Goal: Information Seeking & Learning: Learn about a topic

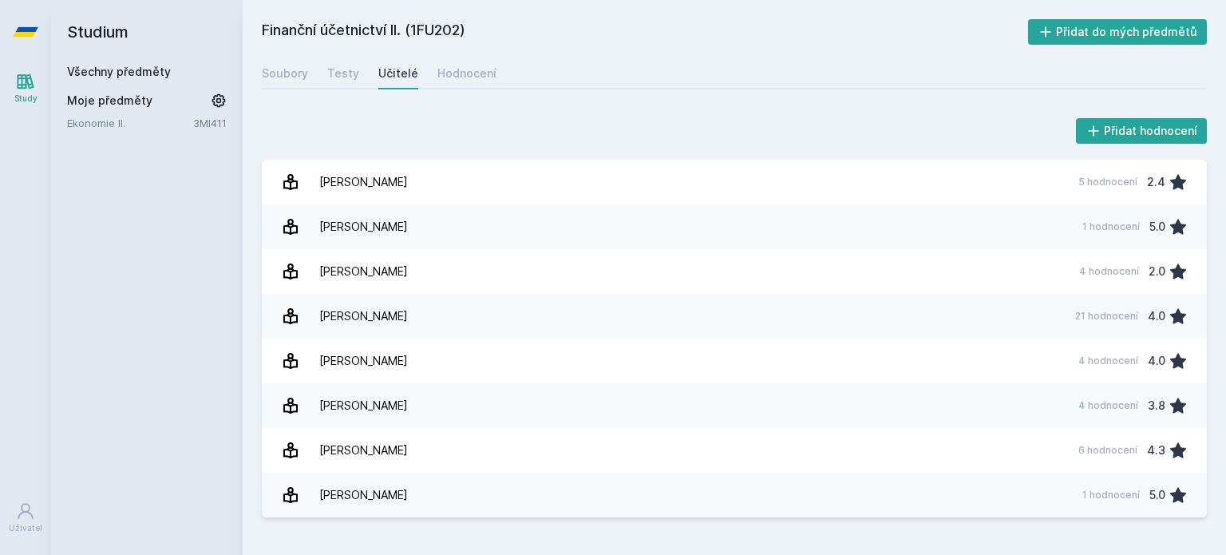
click at [147, 73] on link "Všechny předměty" at bounding box center [119, 72] width 104 height 14
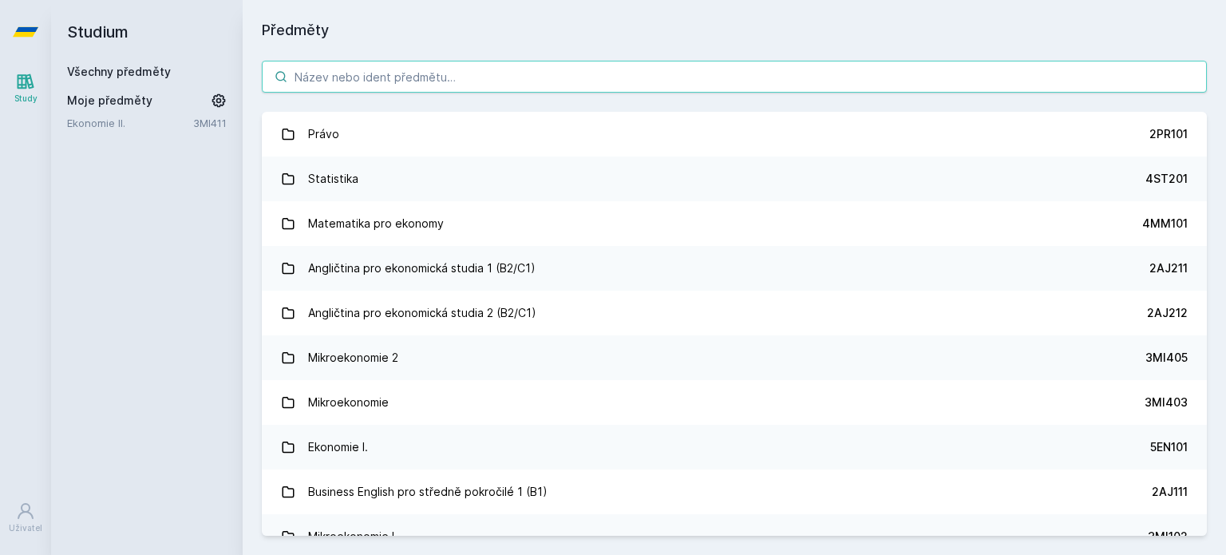
click at [318, 75] on input "search" at bounding box center [734, 77] width 945 height 32
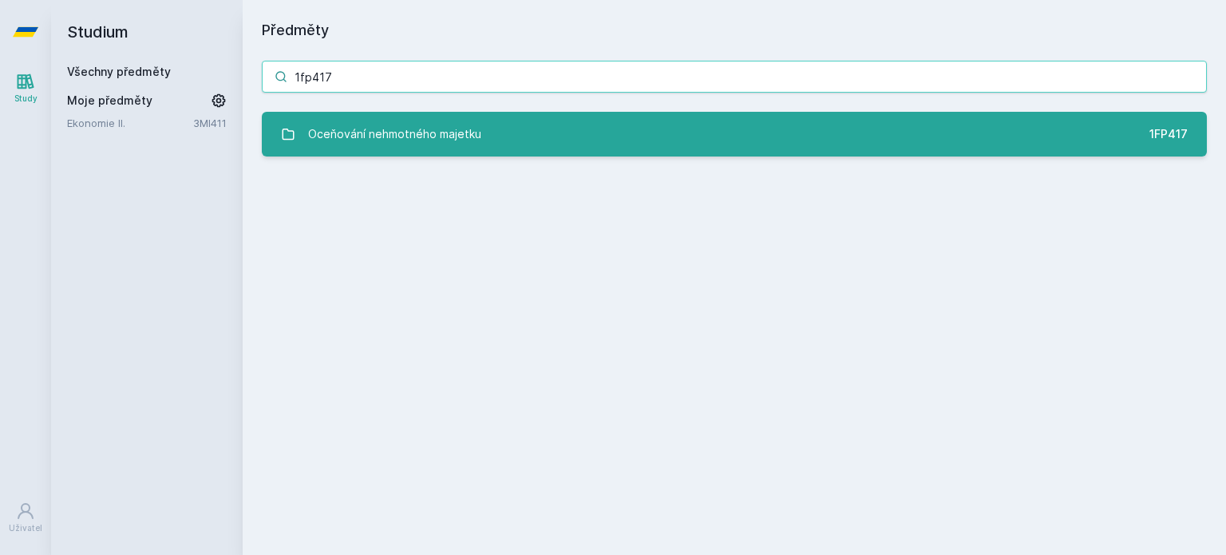
type input "1fp417"
click at [359, 143] on div "Oceňování nehmotného majetku" at bounding box center [394, 134] width 173 height 32
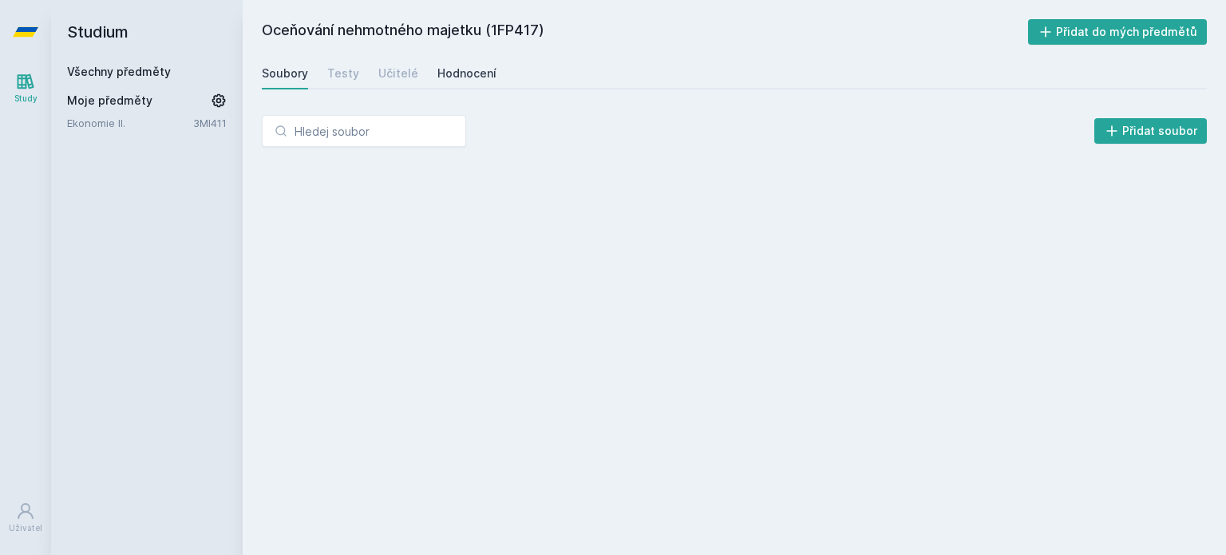
click at [478, 73] on div "Hodnocení" at bounding box center [466, 73] width 59 height 16
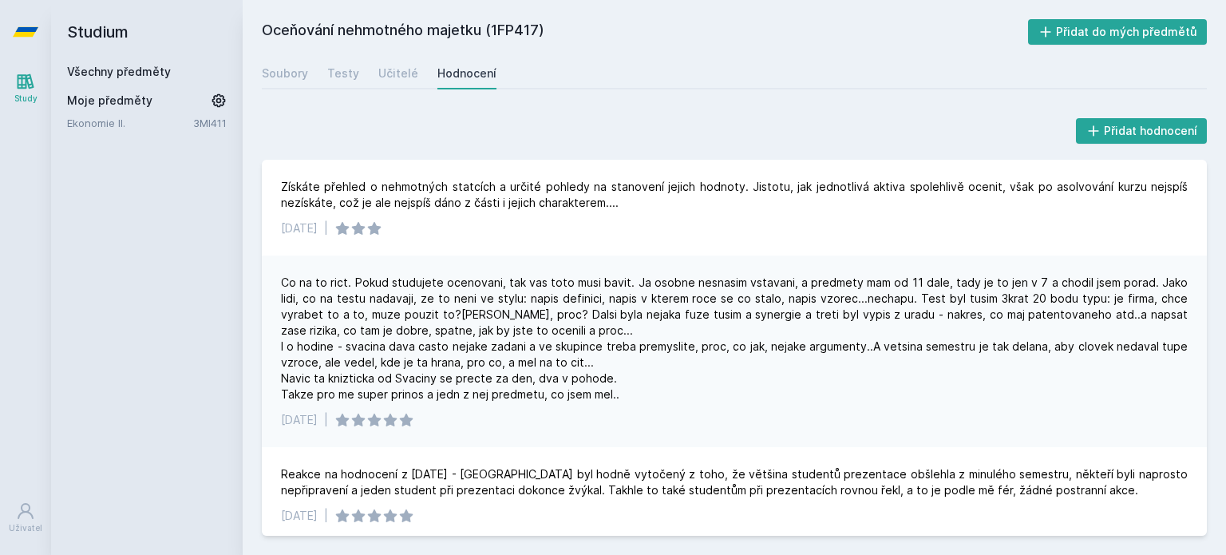
click at [503, 71] on div "Soubory Testy Učitelé Hodnocení" at bounding box center [734, 73] width 945 height 32
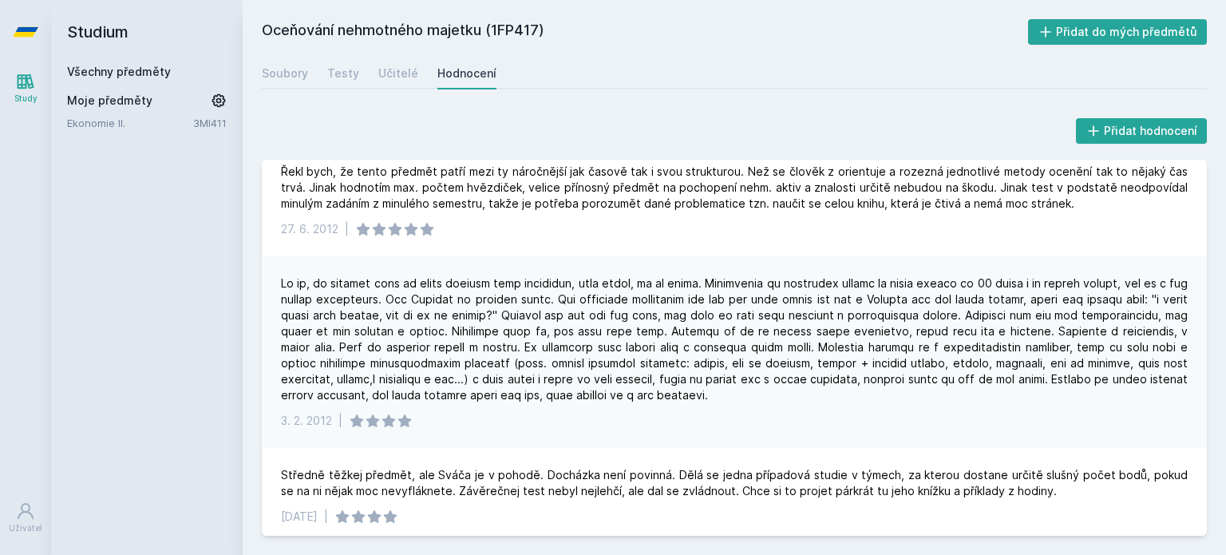
scroll to position [508, 0]
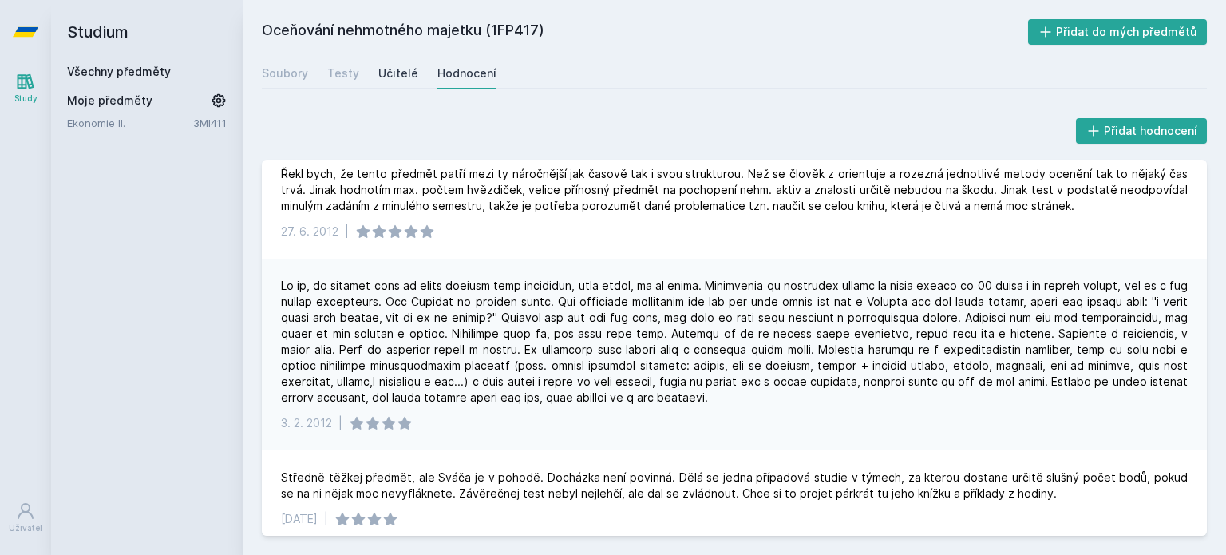
click at [401, 72] on div "Učitelé" at bounding box center [398, 73] width 40 height 16
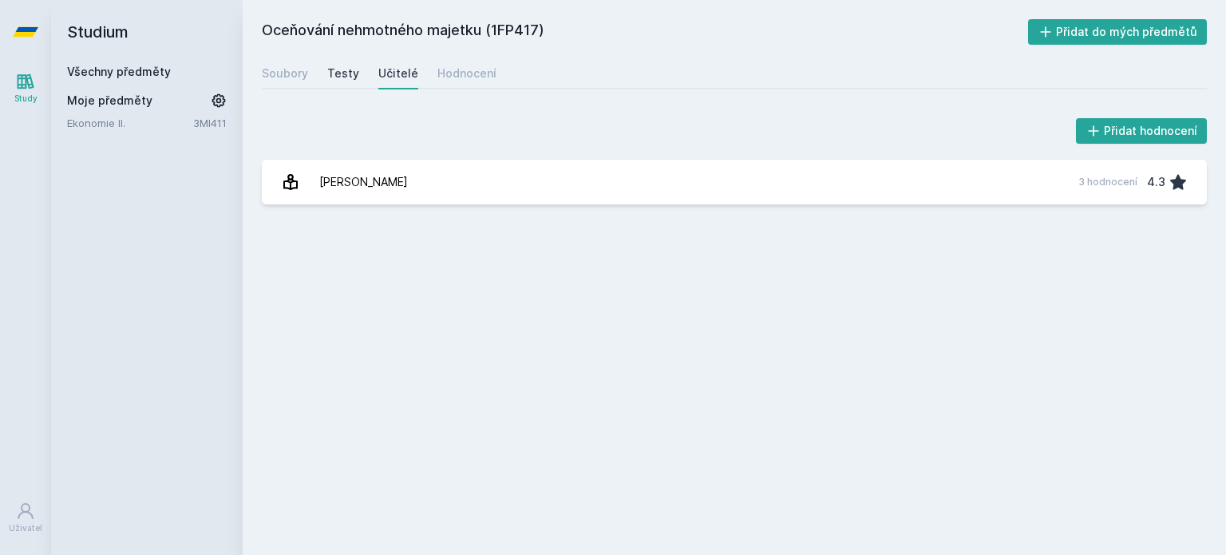
click at [338, 71] on div "Testy" at bounding box center [343, 73] width 32 height 16
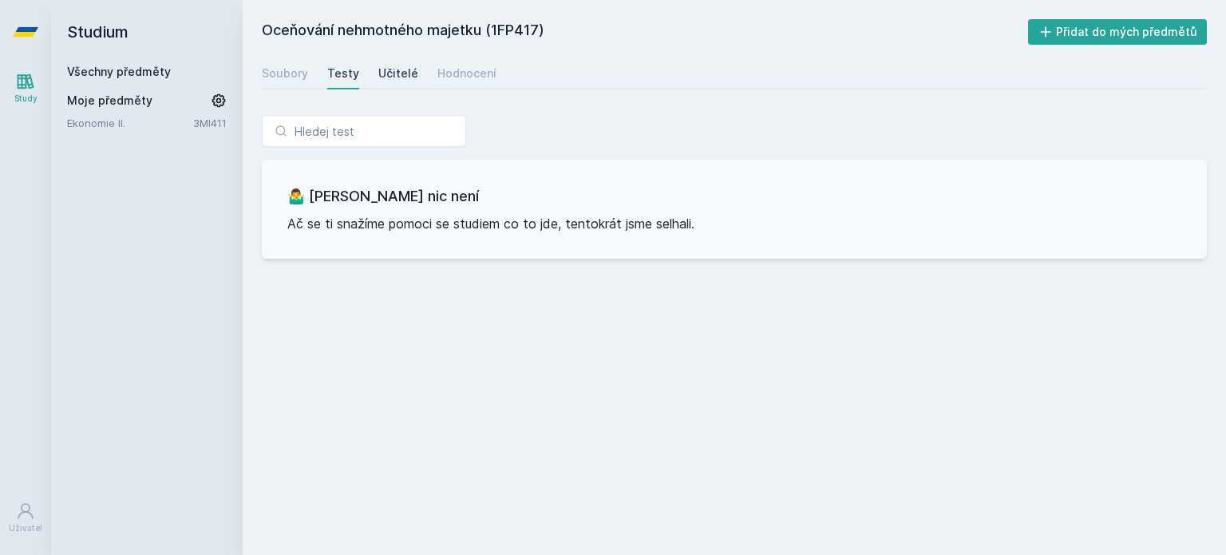
click at [392, 73] on div "Učitelé" at bounding box center [398, 73] width 40 height 16
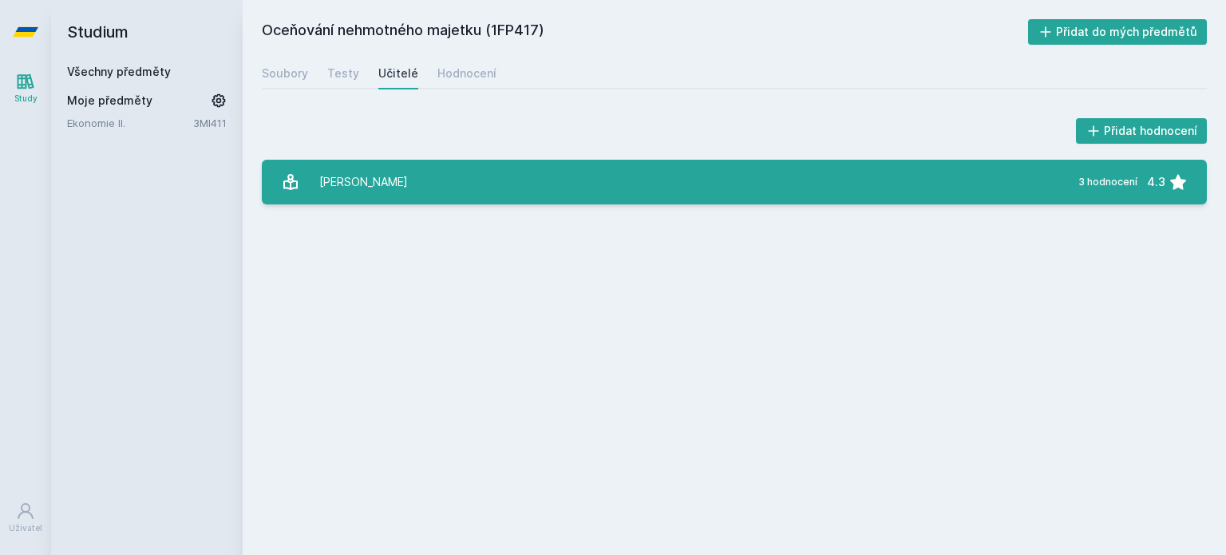
click at [407, 190] on link "[PERSON_NAME] 3 hodnocení 4.3" at bounding box center [734, 182] width 945 height 45
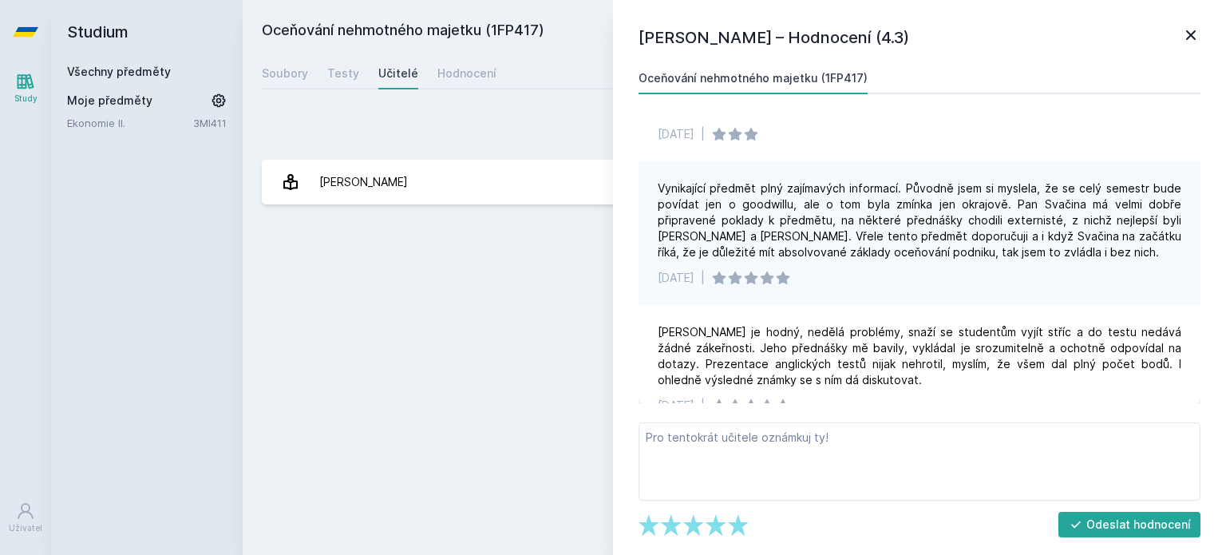
scroll to position [67, 0]
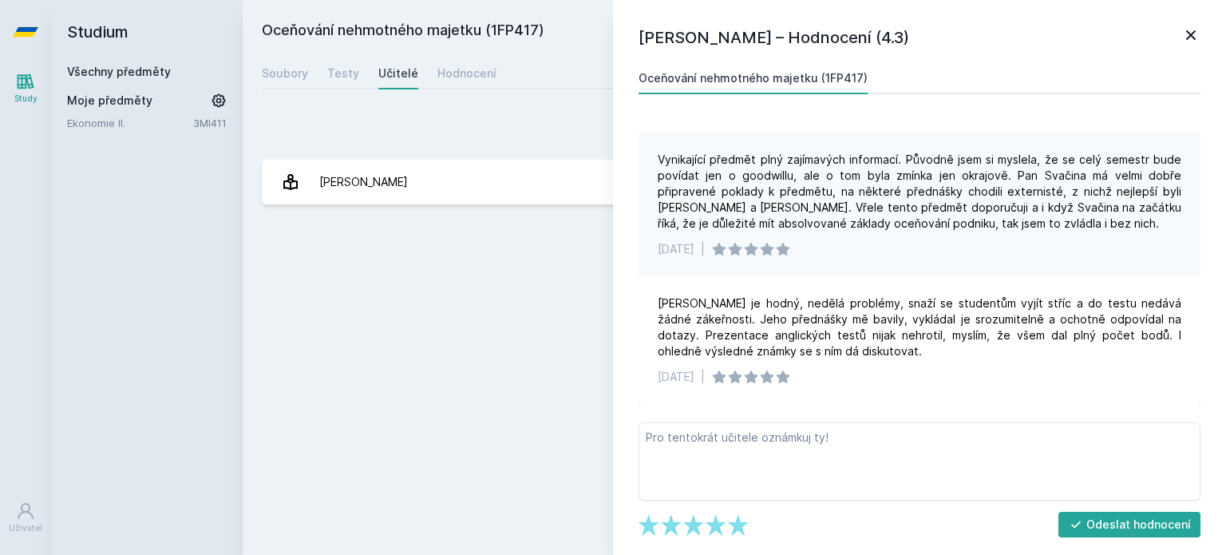
click at [1193, 31] on icon at bounding box center [1191, 35] width 10 height 10
